Goal: Task Accomplishment & Management: Manage account settings

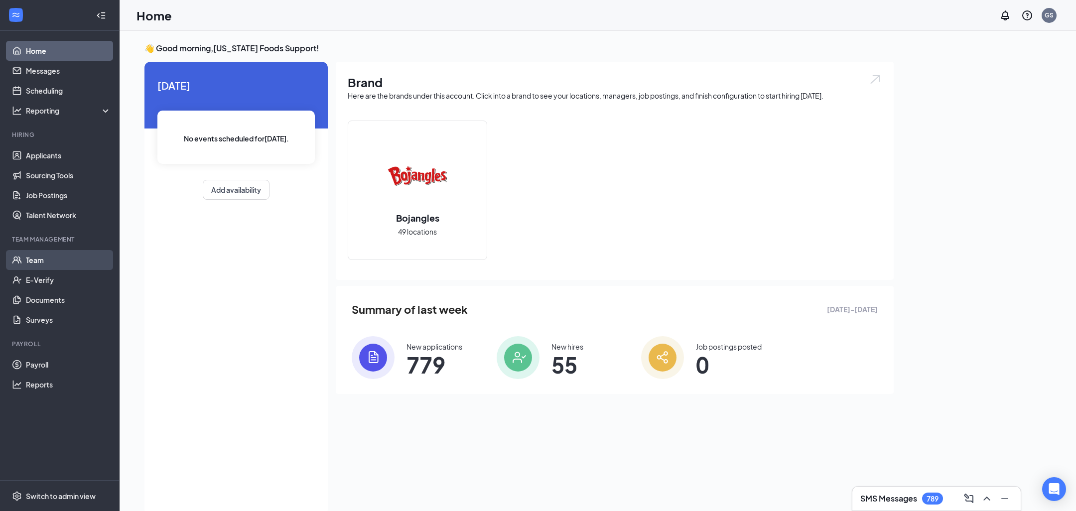
click at [50, 259] on link "Team" at bounding box center [68, 260] width 85 height 20
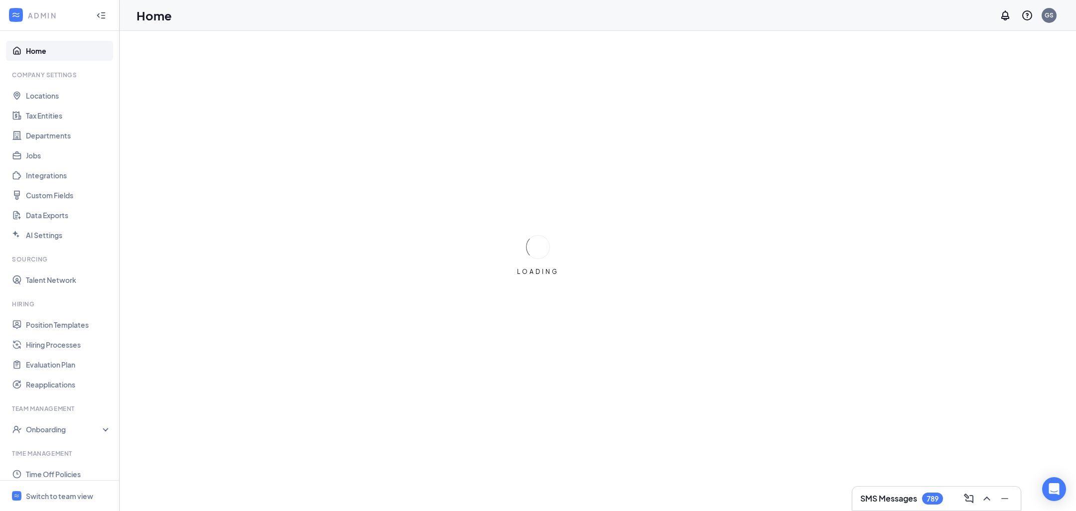
scroll to position [117, 0]
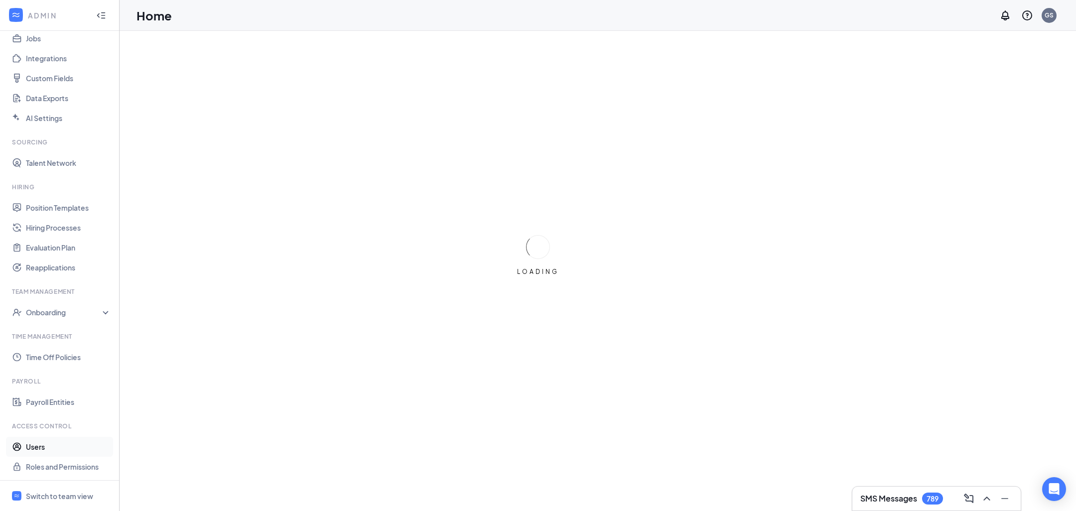
click at [47, 446] on link "Users" at bounding box center [68, 447] width 85 height 20
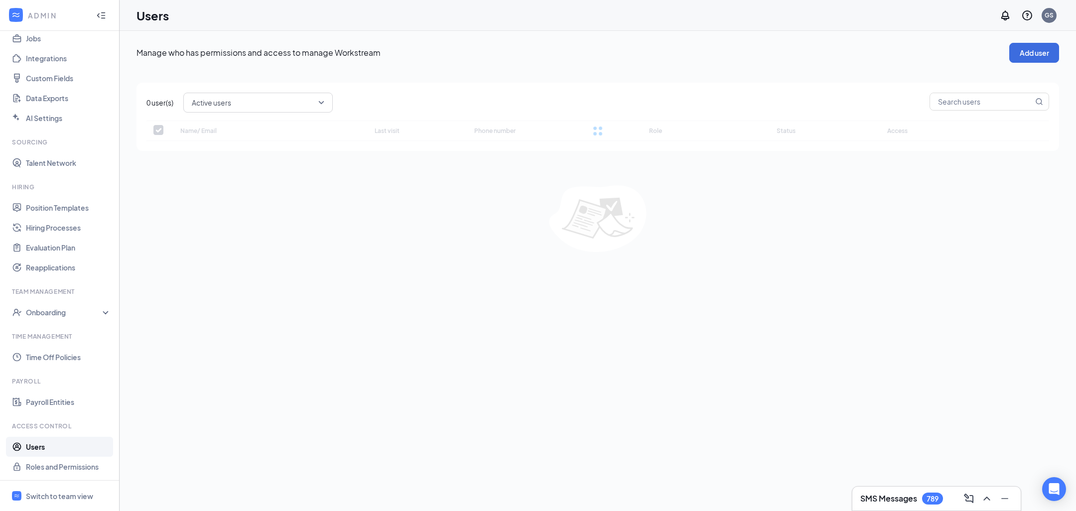
checkbox input "false"
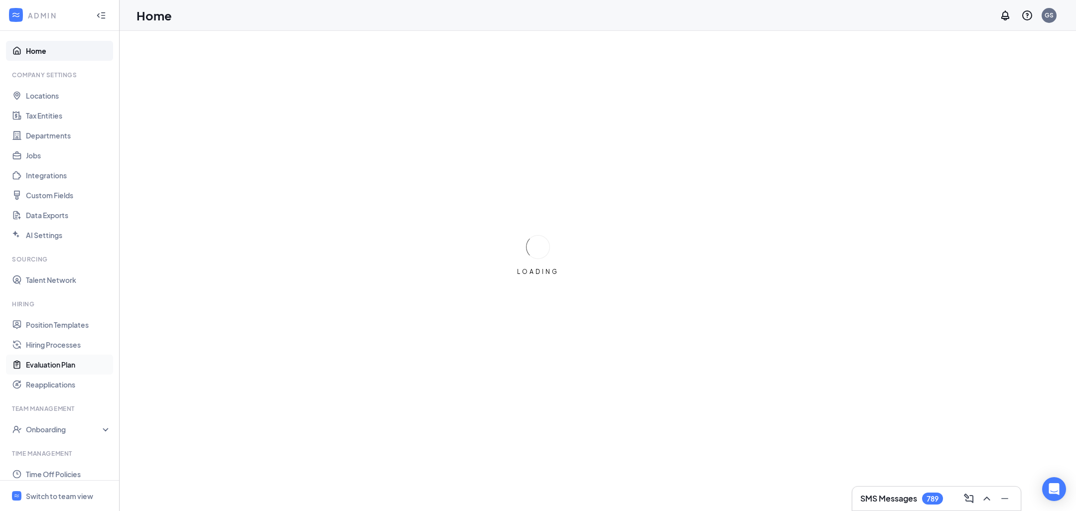
scroll to position [117, 0]
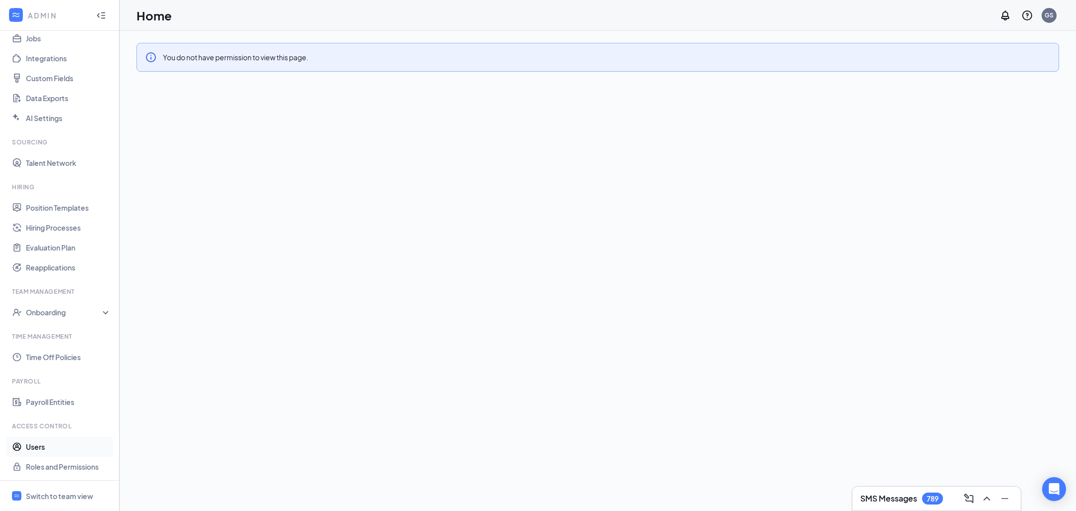
click at [47, 443] on link "Users" at bounding box center [68, 447] width 85 height 20
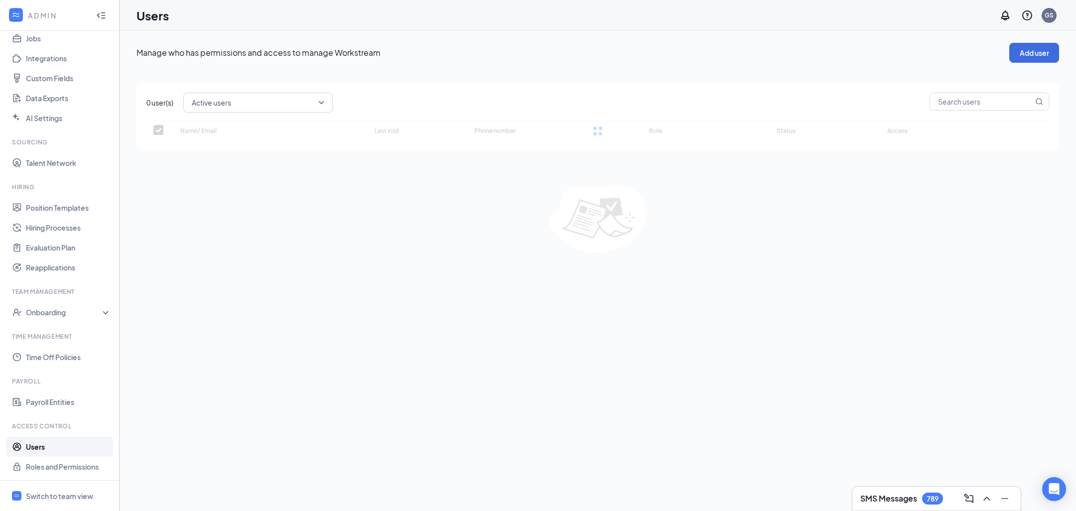
checkbox input "false"
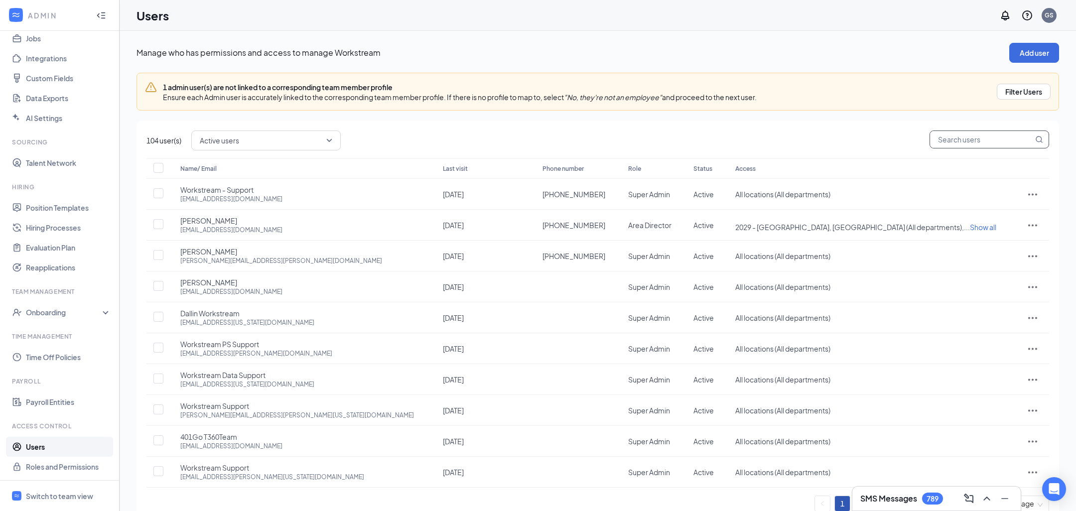
click at [989, 141] on input "text" at bounding box center [981, 139] width 103 height 17
type input "[PERSON_NAME]"
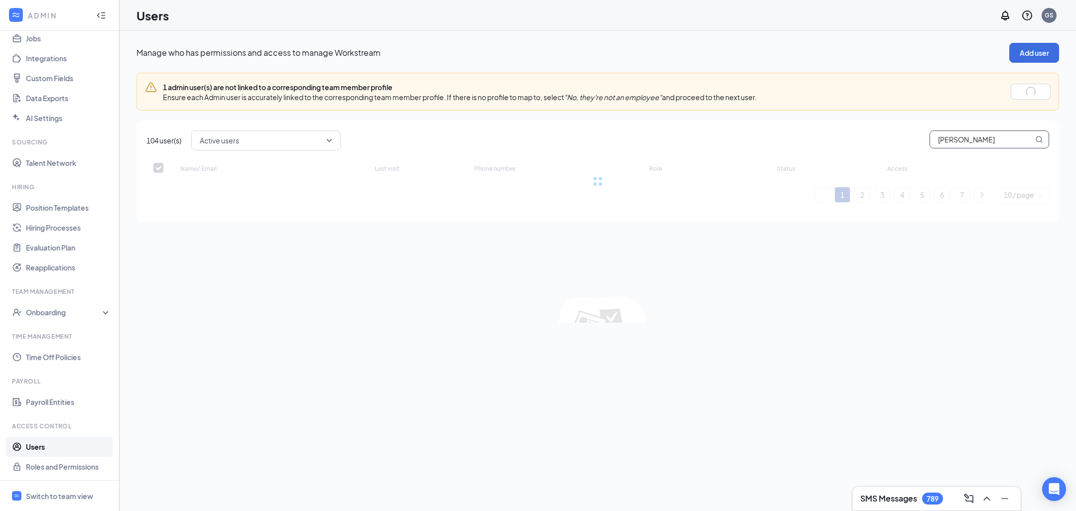
checkbox input "false"
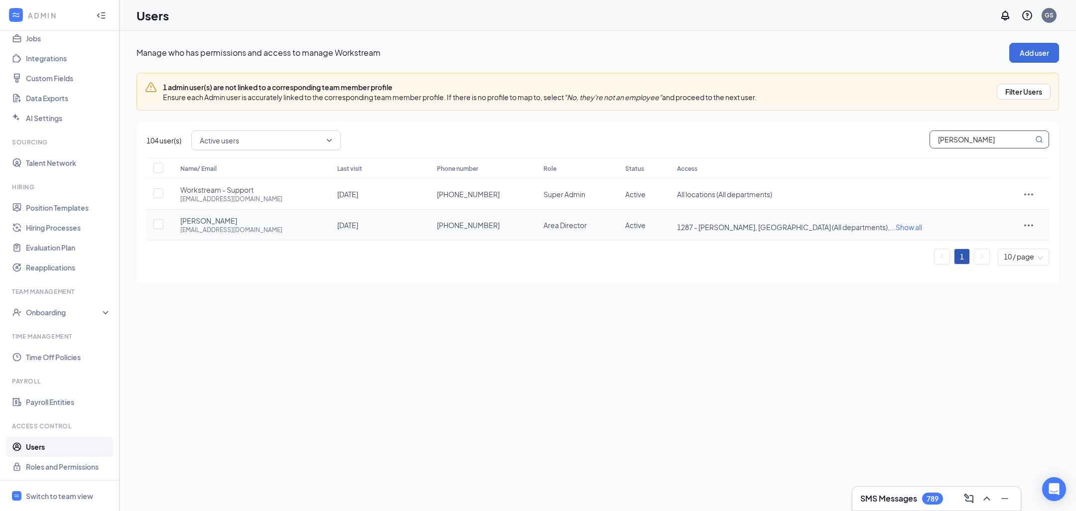
type input "[PERSON_NAME]"
click at [901, 223] on span "Show all" at bounding box center [908, 227] width 26 height 9
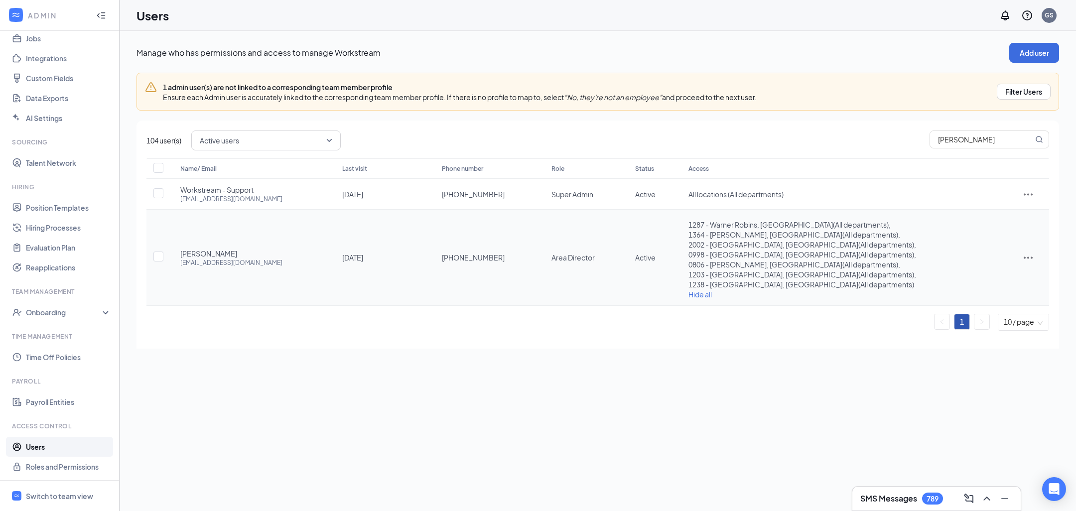
click at [1022, 258] on icon "ActionsIcon" at bounding box center [1028, 257] width 12 height 12
click at [982, 276] on span "Edit user" at bounding box center [983, 277] width 28 height 9
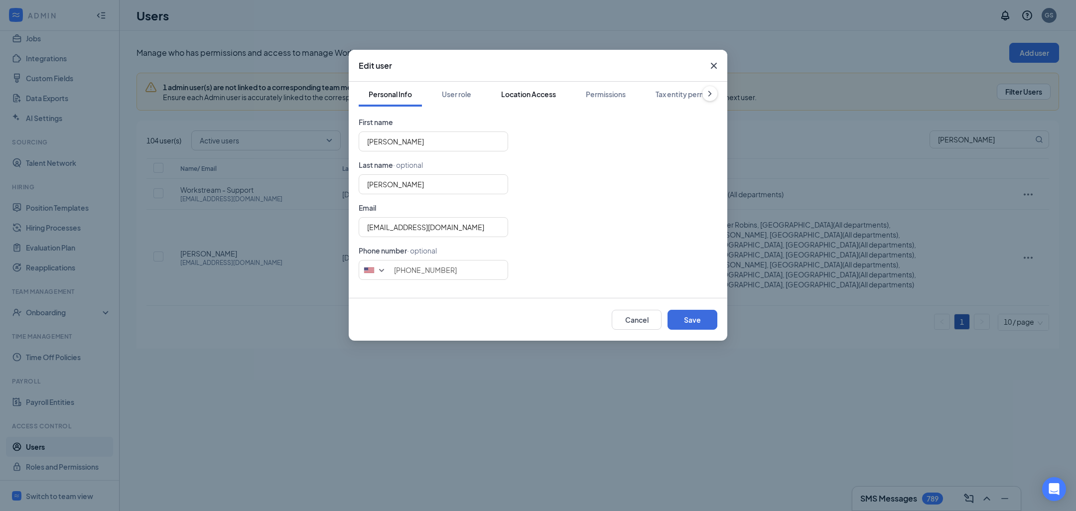
click at [536, 91] on div "Location Access" at bounding box center [528, 94] width 55 height 10
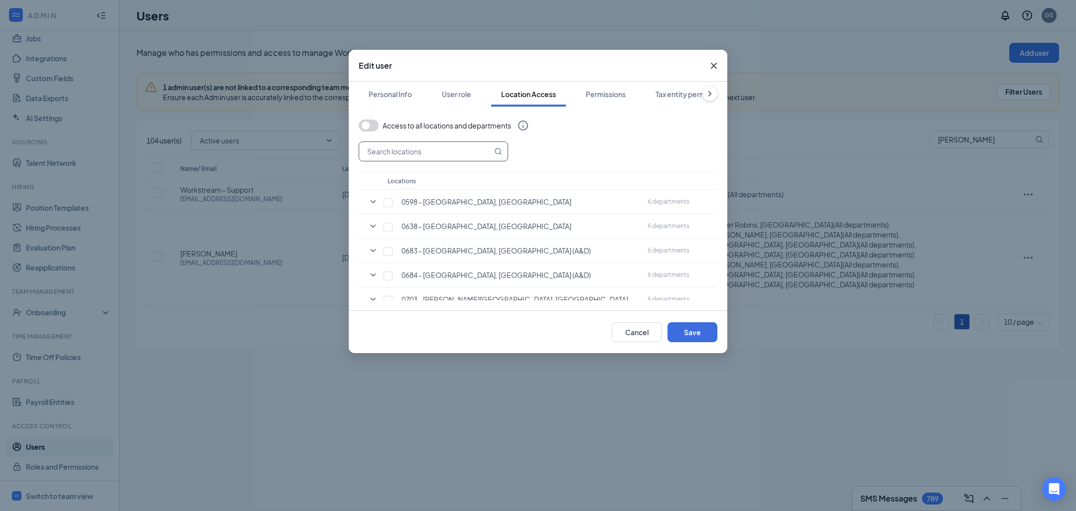
click at [435, 148] on input "text" at bounding box center [425, 151] width 133 height 19
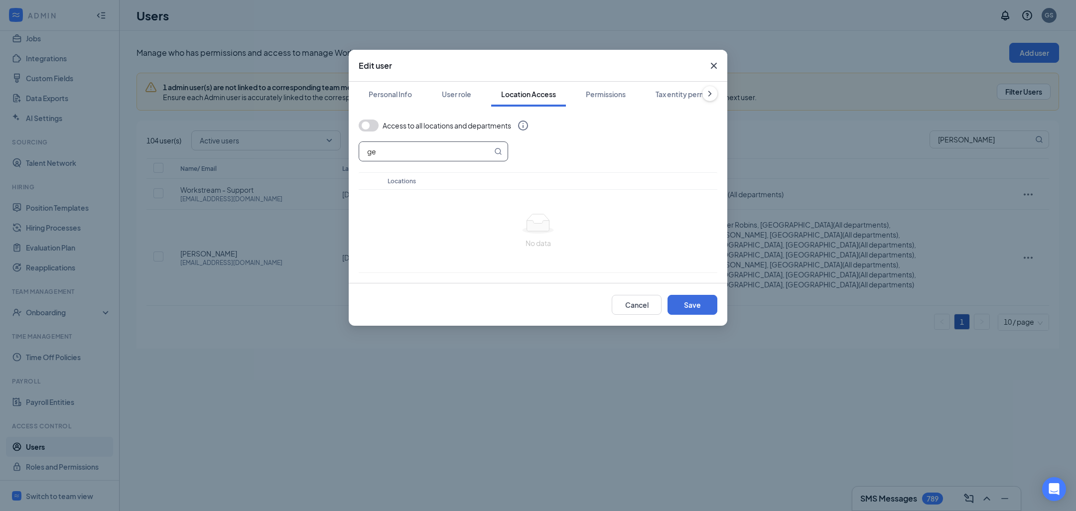
type input "g"
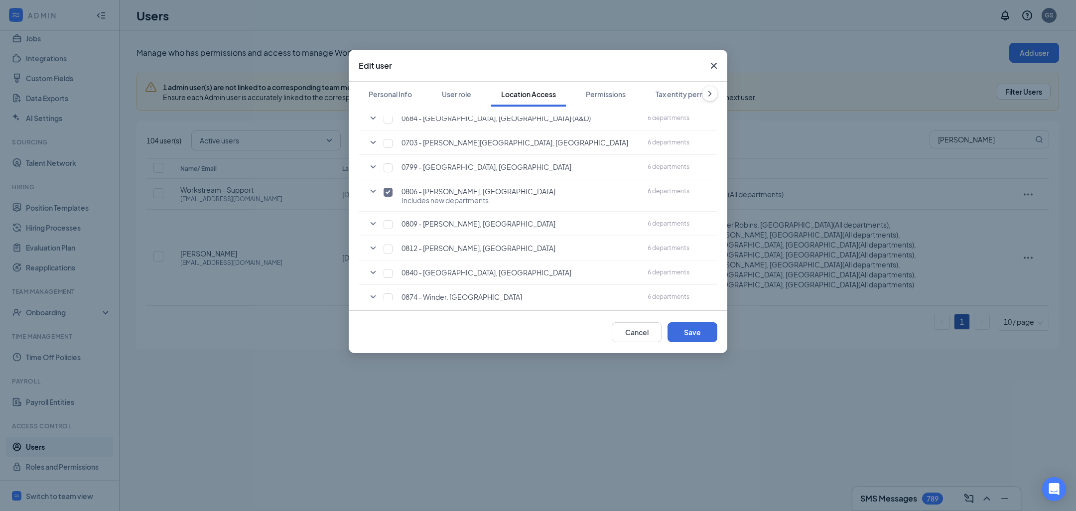
scroll to position [172, 0]
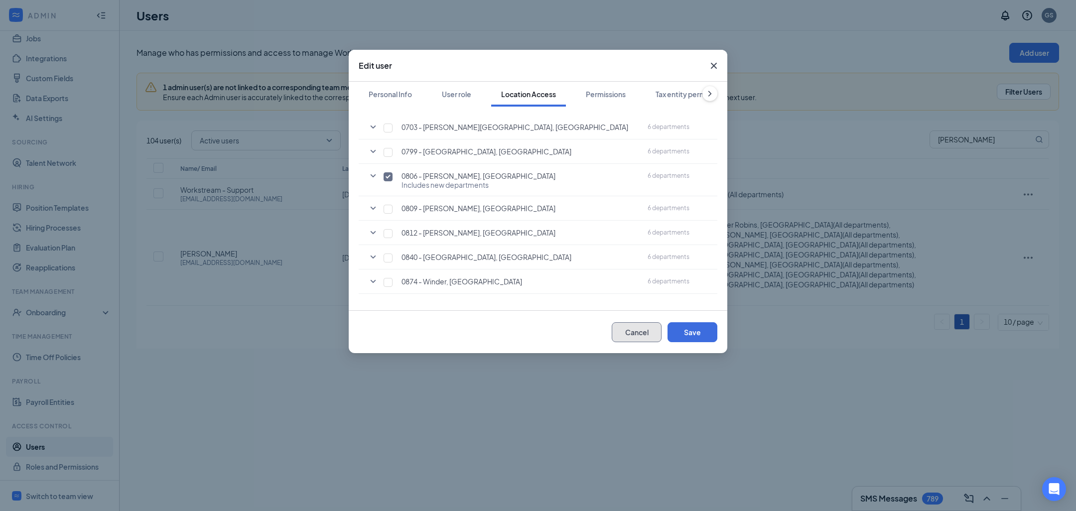
click at [633, 330] on button "Cancel" at bounding box center [637, 332] width 50 height 20
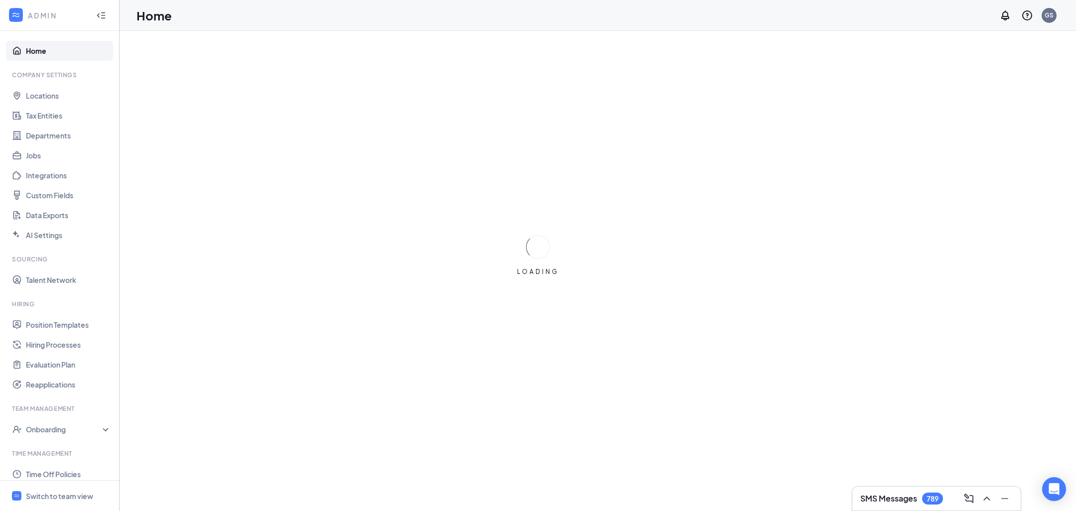
scroll to position [117, 0]
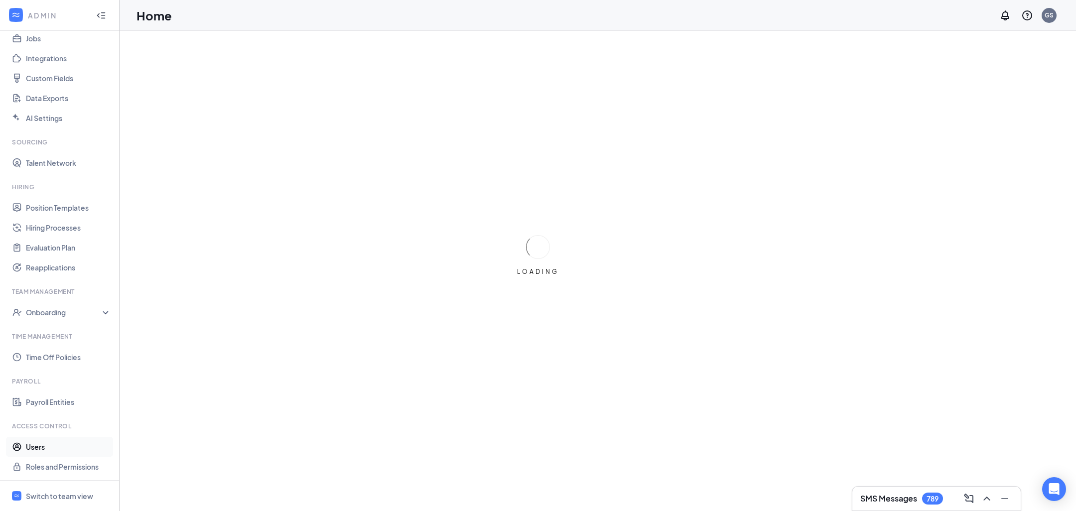
click at [54, 448] on link "Users" at bounding box center [68, 447] width 85 height 20
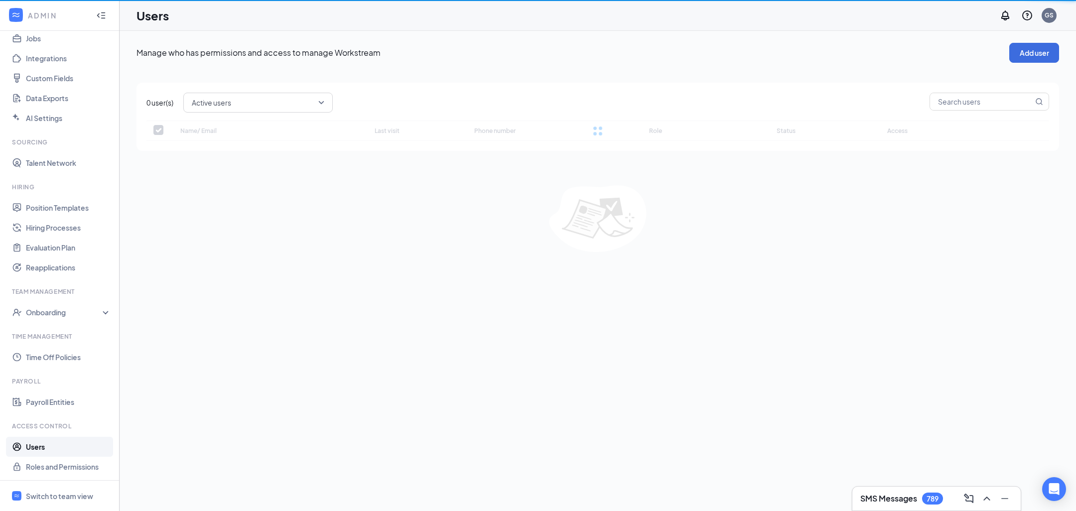
checkbox input "false"
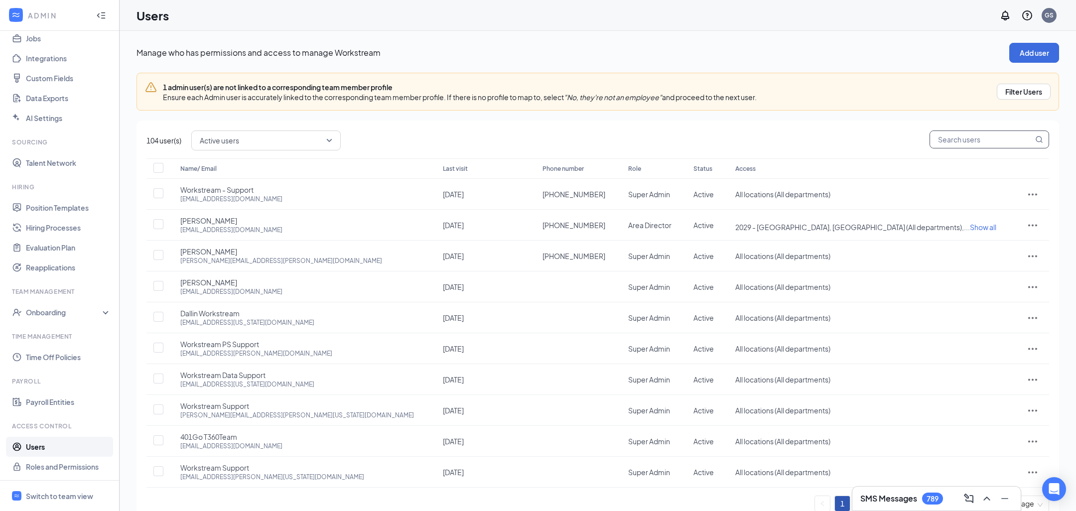
click at [979, 133] on input "text" at bounding box center [981, 139] width 103 height 17
type input "amy"
checkbox input "true"
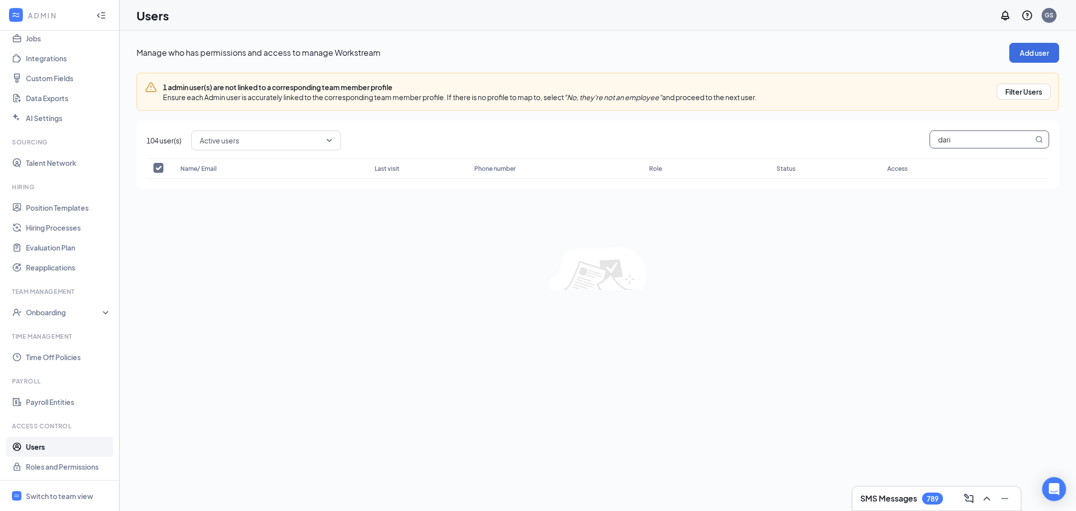
type input "[PERSON_NAME]"
checkbox input "false"
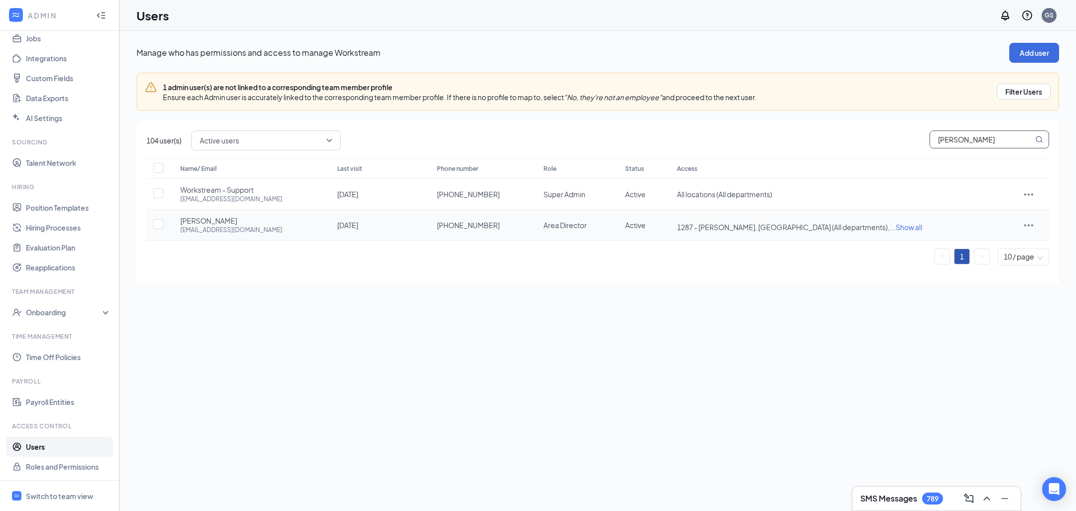
type input "[PERSON_NAME]"
click at [1018, 222] on div at bounding box center [1028, 225] width 21 height 12
click at [893, 221] on td "1287 - Warner Robins, GA (All departments), ... Show all ... Show all" at bounding box center [837, 225] width 341 height 31
click at [895, 230] on span "Show all" at bounding box center [908, 227] width 26 height 9
